Goal: Information Seeking & Learning: Understand process/instructions

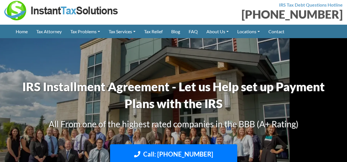
scroll to position [870, 0]
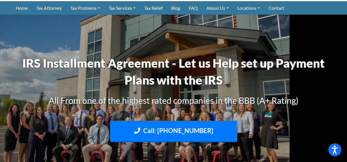
scroll to position [888, 0]
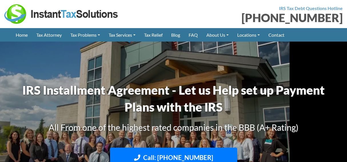
scroll to position [18, 0]
